Goal: Check status: Check status

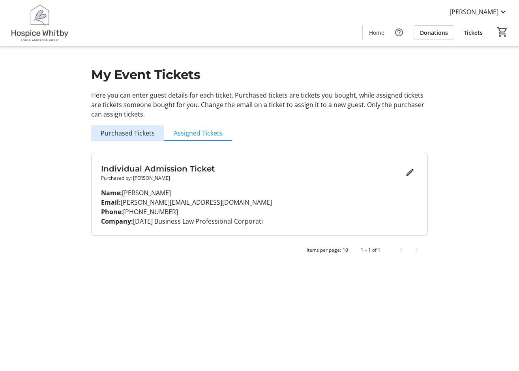
click at [125, 135] on span "Purchased Tickets" at bounding box center [128, 133] width 54 height 6
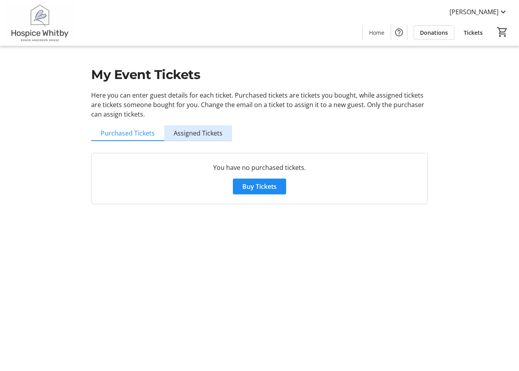
click at [211, 134] on span "Assigned Tickets" at bounding box center [198, 133] width 49 height 6
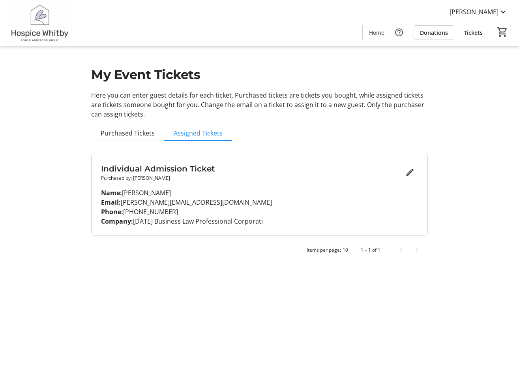
click at [194, 181] on p "Purchased by: [PERSON_NAME]" at bounding box center [251, 177] width 301 height 7
click at [412, 171] on mat-icon "Edit" at bounding box center [409, 171] width 9 height 9
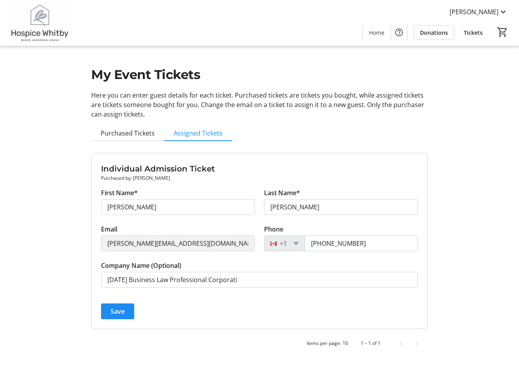
click at [447, 153] on div "My Event Tickets Here you can enter guest details for each ticket. Purchased ti…" at bounding box center [259, 180] width 519 height 360
